Goal: Navigation & Orientation: Go to known website

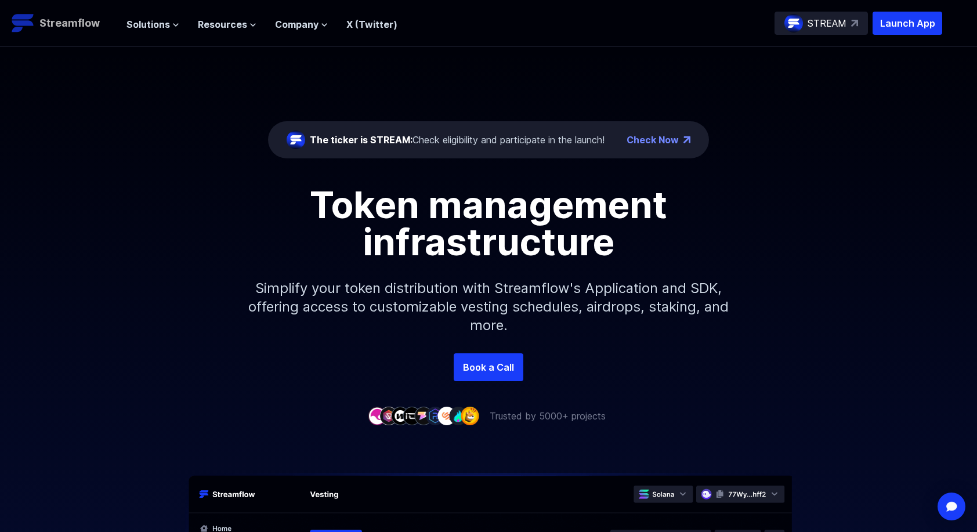
click at [81, 24] on p "Streamflow" at bounding box center [69, 23] width 60 height 16
click at [149, 22] on span "Solutions" at bounding box center [149, 24] width 44 height 14
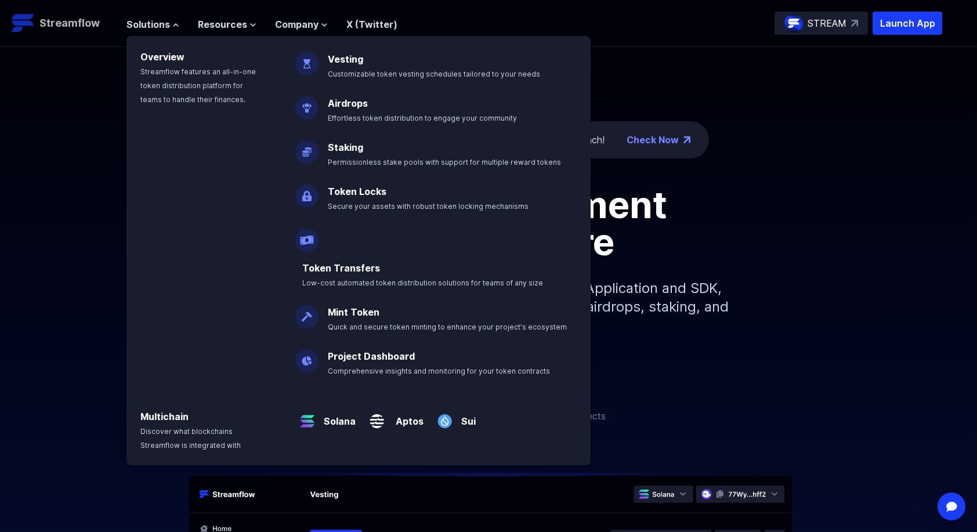
click at [23, 20] on img at bounding box center [23, 23] width 23 height 23
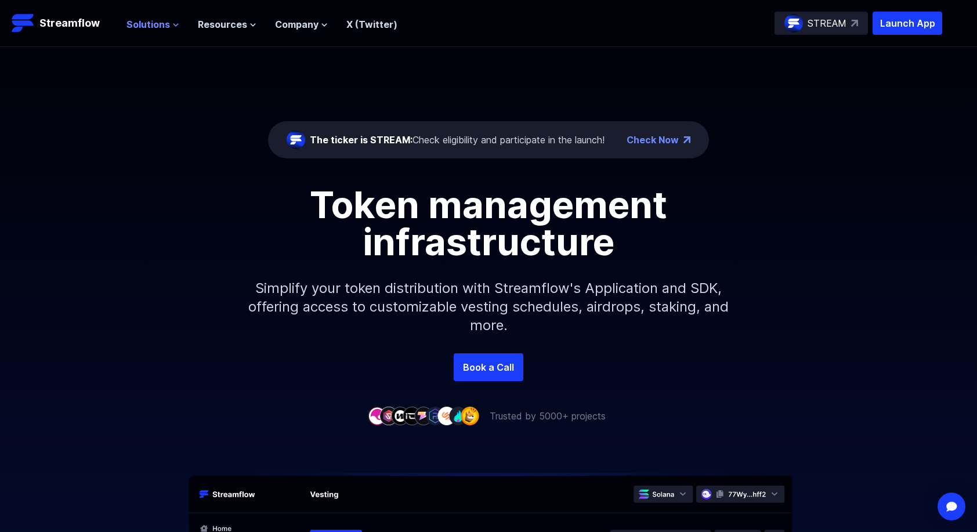
click at [127, 21] on span "Solutions" at bounding box center [149, 24] width 44 height 14
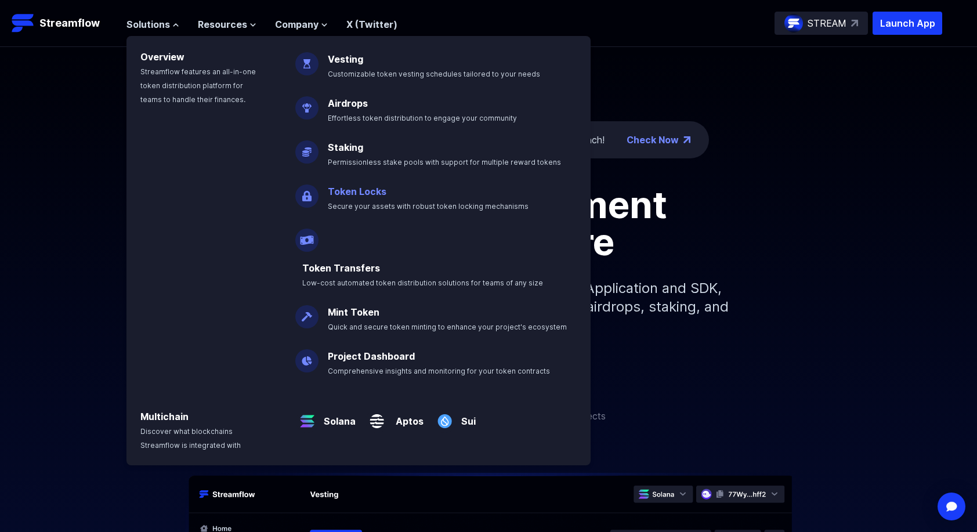
click at [368, 204] on span "Secure your assets with robust token locking mechanisms" at bounding box center [428, 206] width 201 height 9
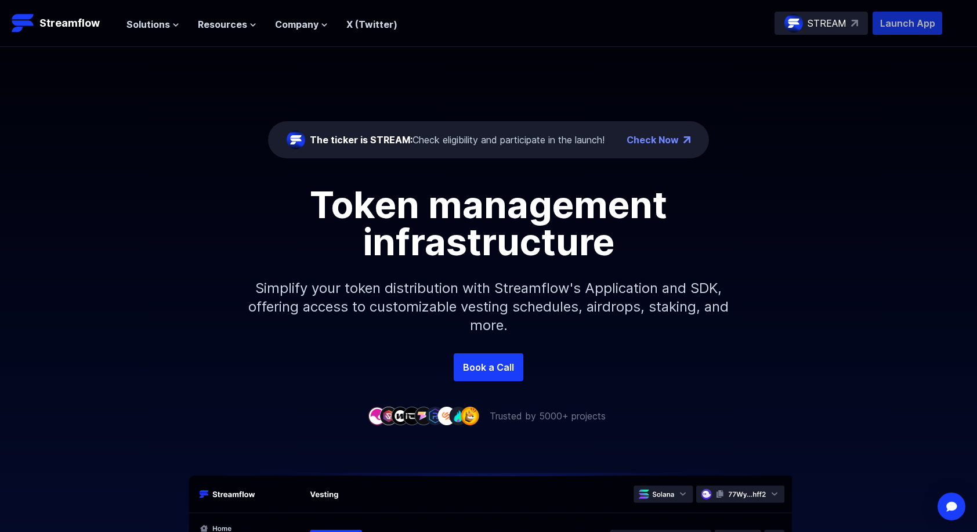
click at [893, 22] on p "Launch App" at bounding box center [908, 23] width 70 height 23
click at [889, 367] on div "Book a Call" at bounding box center [488, 367] width 977 height 28
click at [891, 21] on p "Launch App" at bounding box center [908, 23] width 70 height 23
